Goal: Transaction & Acquisition: Purchase product/service

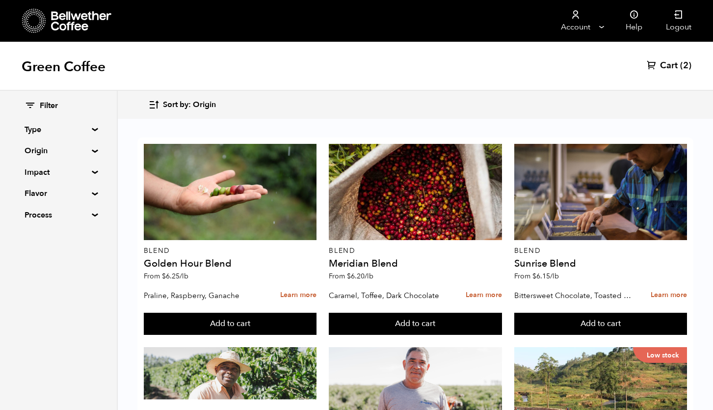
scroll to position [971, 0]
click at [92, 149] on summary "Origin" at bounding box center [59, 151] width 68 height 12
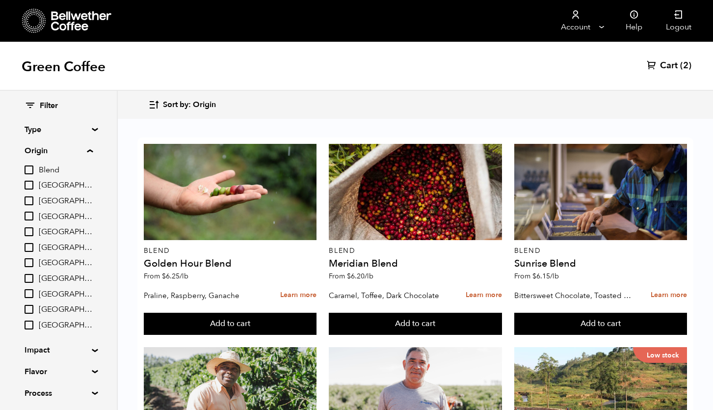
click at [51, 276] on span "[GEOGRAPHIC_DATA]" at bounding box center [66, 278] width 54 height 11
click at [0, 0] on input "[GEOGRAPHIC_DATA]" at bounding box center [0, 0] width 0 height 0
checkbox input "true"
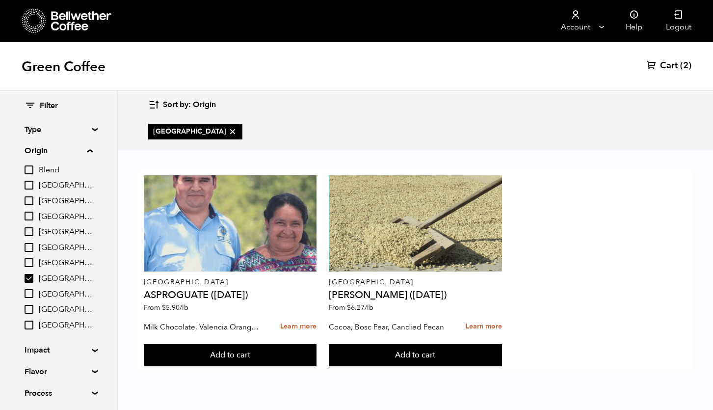
scroll to position [0, 0]
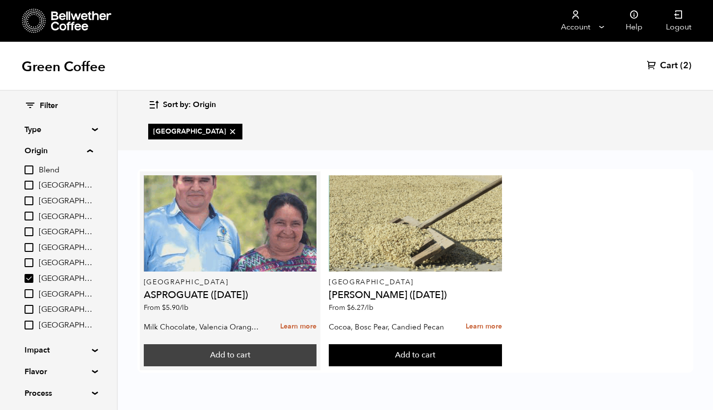
click at [254, 354] on button "Add to cart" at bounding box center [230, 355] width 173 height 23
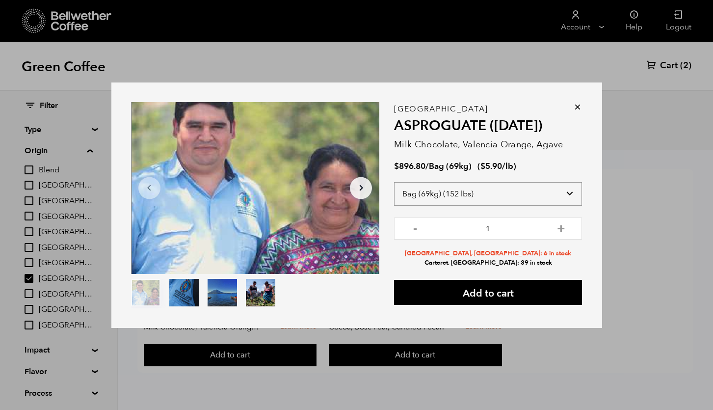
select select "box"
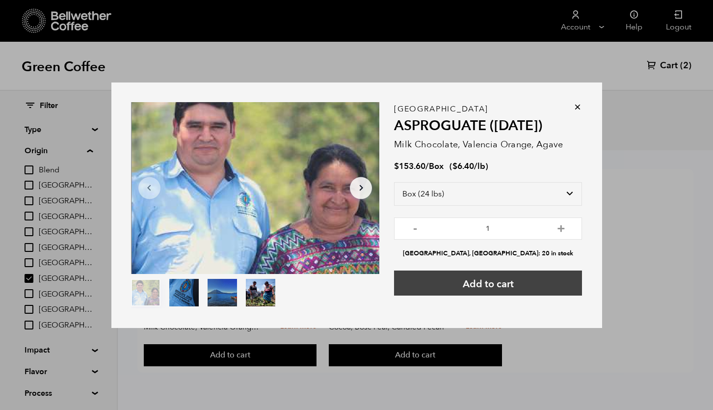
click at [514, 277] on button "Add to cart" at bounding box center [488, 282] width 188 height 25
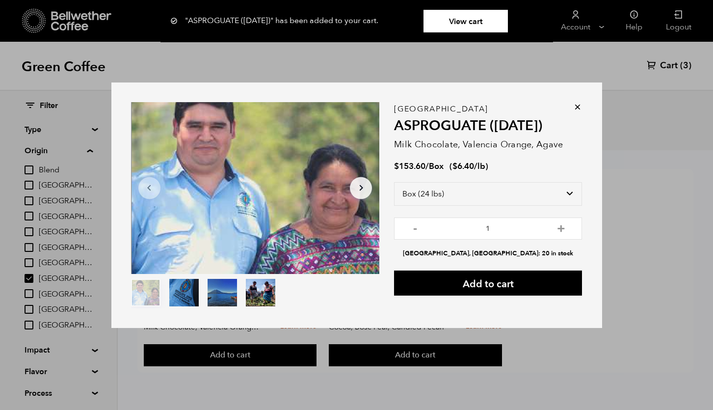
click at [617, 116] on div "Item 1 of 4 Arrow Left Arrow Right item 0 item 1 item 2 item 3 Item 1 of 4 "ASP…" at bounding box center [356, 205] width 713 height 410
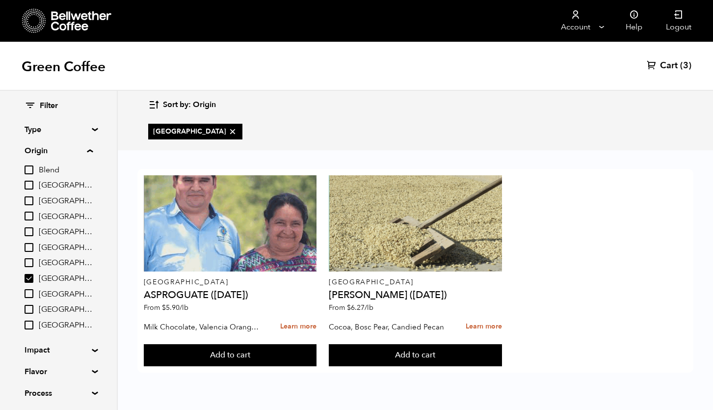
click at [655, 66] on icon at bounding box center [652, 65] width 10 height 10
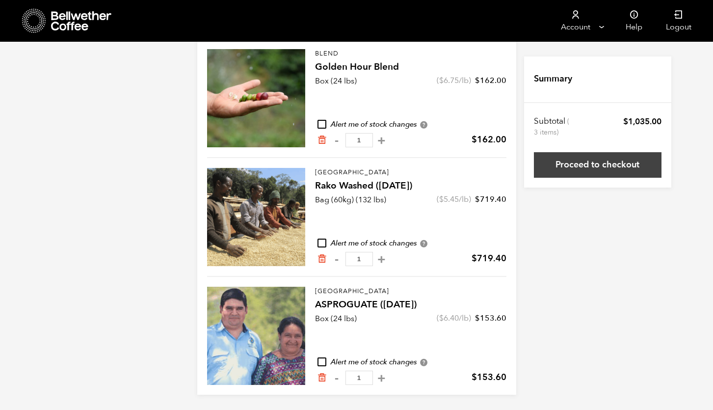
scroll to position [107, 0]
click at [592, 163] on link "Proceed to checkout" at bounding box center [598, 165] width 128 height 26
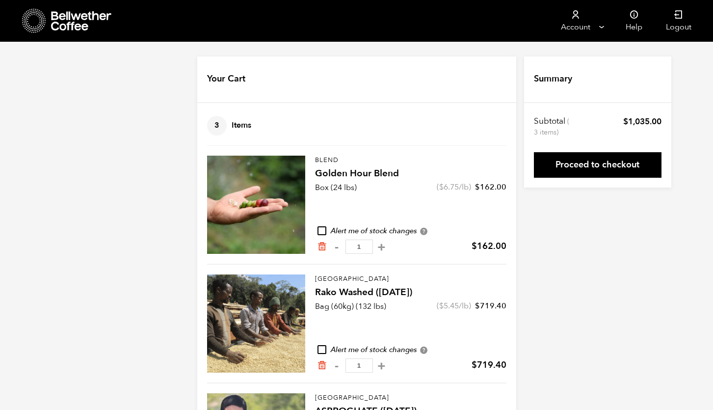
scroll to position [107, 0]
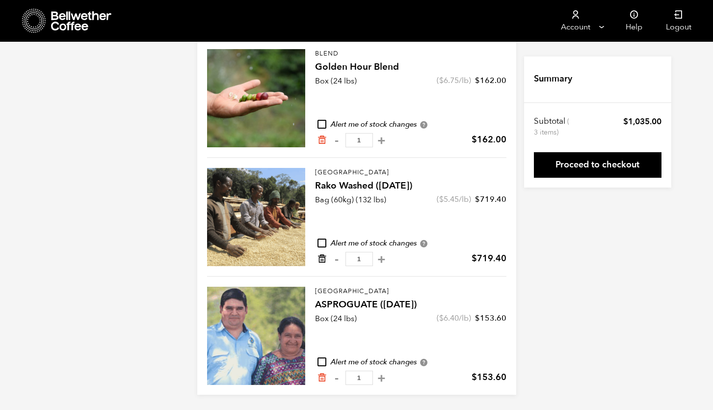
click at [326, 259] on icon "Remove from cart" at bounding box center [322, 259] width 10 height 10
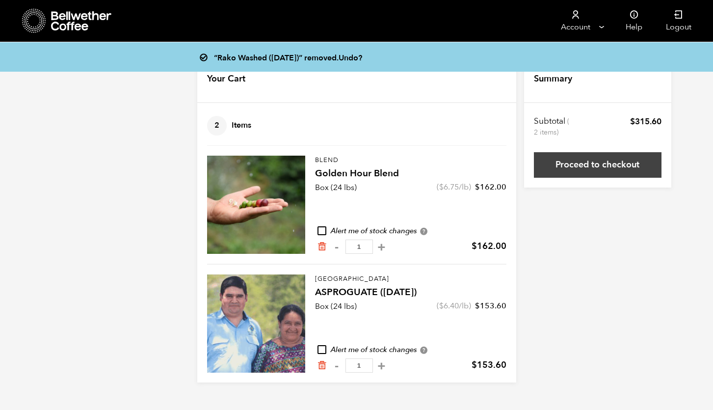
click at [580, 162] on link "Proceed to checkout" at bounding box center [598, 165] width 128 height 26
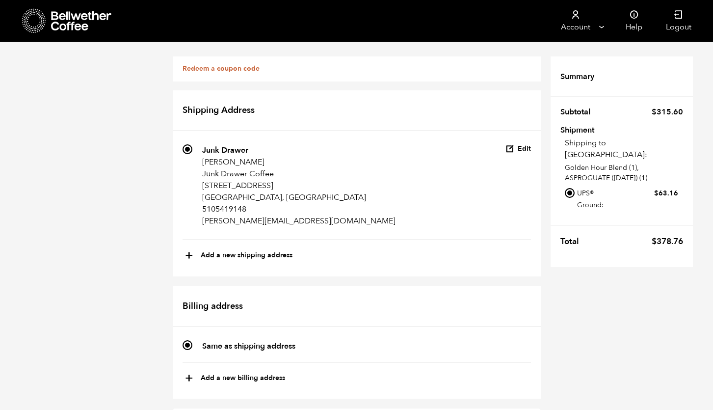
scroll to position [173, 0]
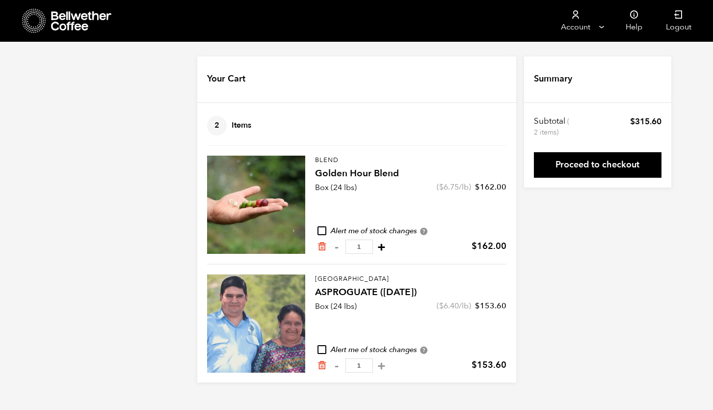
click at [376, 248] on button "+" at bounding box center [382, 247] width 12 height 10
type input "2"
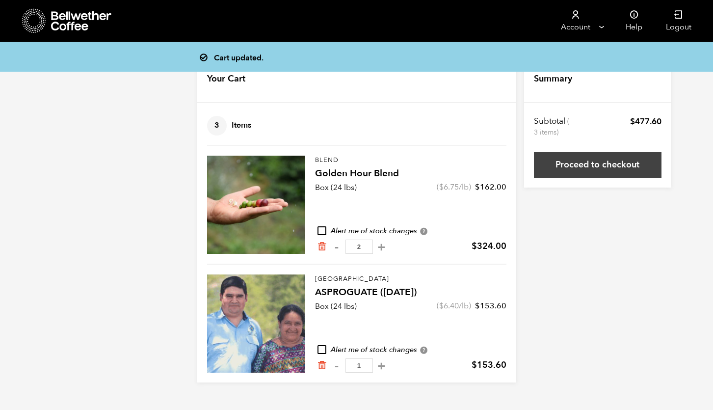
click at [562, 172] on link "Proceed to checkout" at bounding box center [598, 165] width 128 height 26
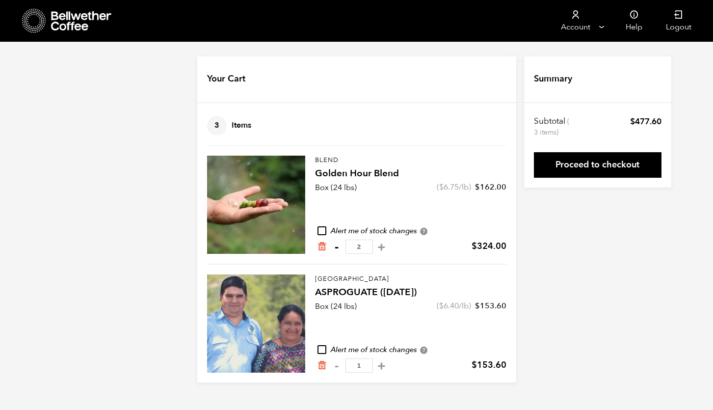
click at [339, 247] on button "-" at bounding box center [337, 247] width 12 height 10
type input "1"
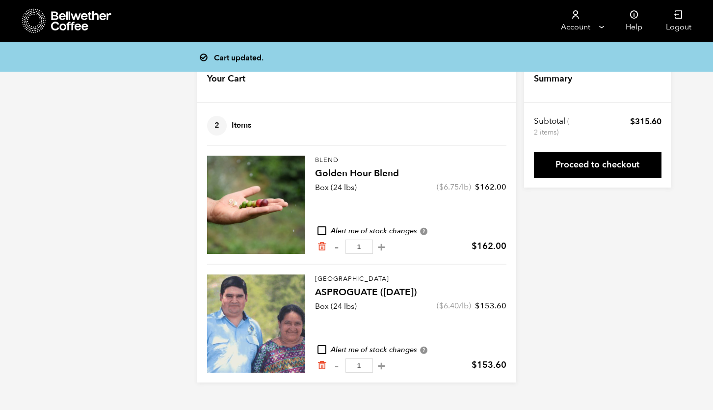
click at [568, 167] on link "Proceed to checkout" at bounding box center [598, 165] width 128 height 26
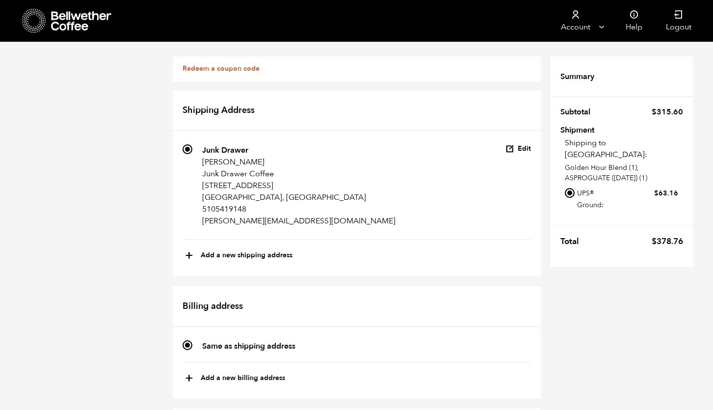
scroll to position [494, 0]
